Goal: Task Accomplishment & Management: Manage account settings

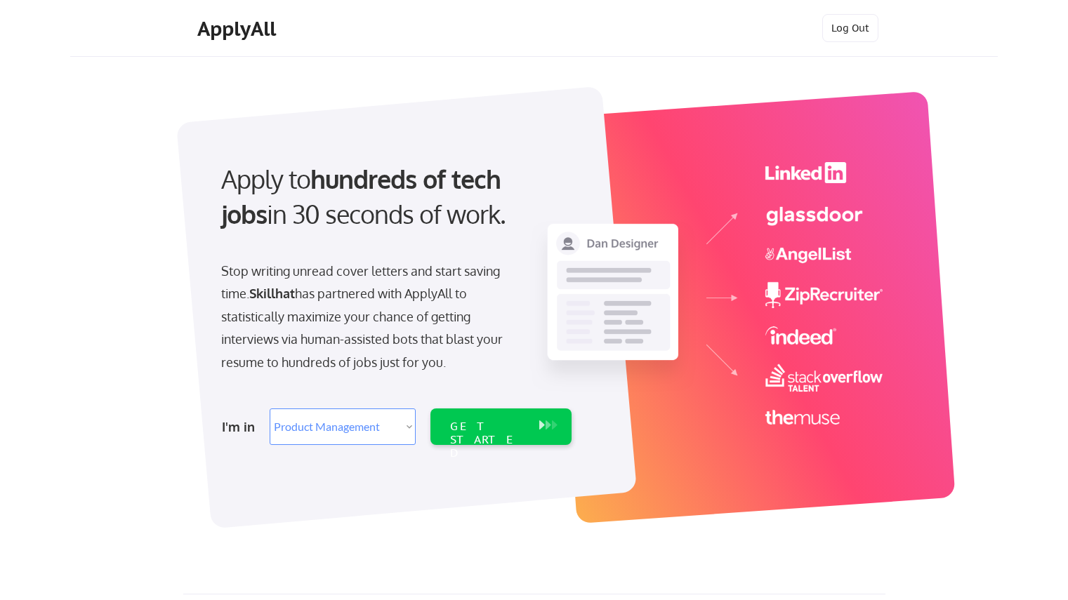
select select ""product""
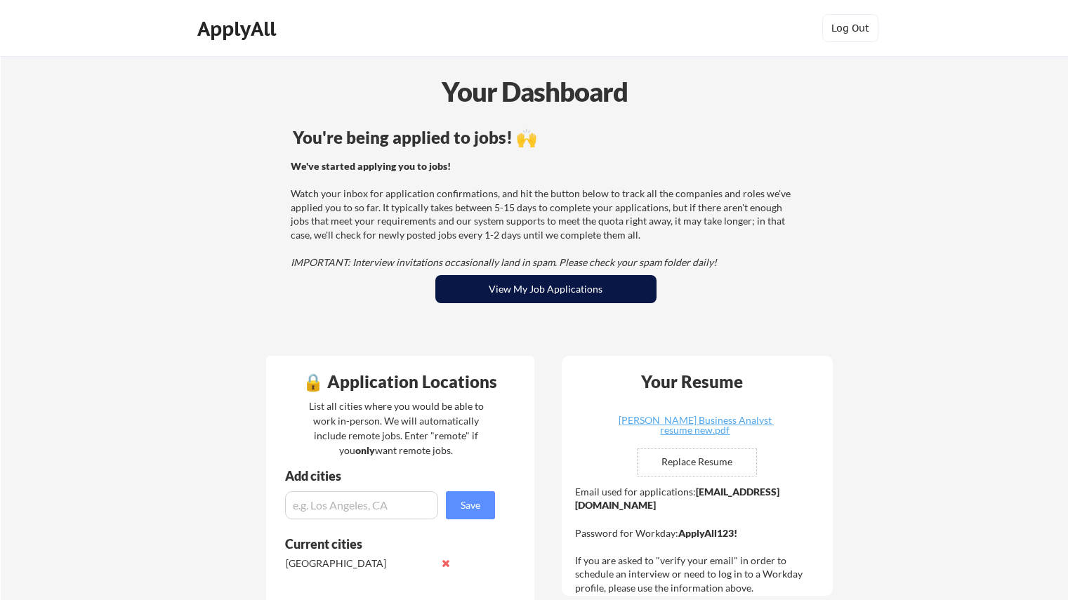
click at [485, 293] on button "View My Job Applications" at bounding box center [545, 289] width 221 height 28
